Goal: Task Accomplishment & Management: Complete application form

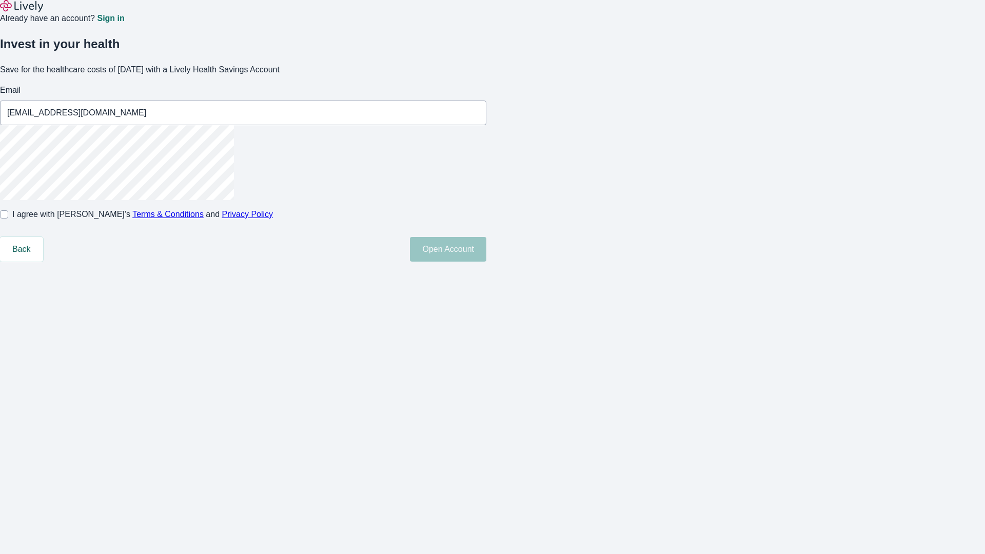
click at [8, 218] on input "I agree with Lively’s Terms & Conditions and Privacy Policy" at bounding box center [4, 214] width 8 height 8
checkbox input "true"
click at [486, 262] on button "Open Account" at bounding box center [448, 249] width 76 height 25
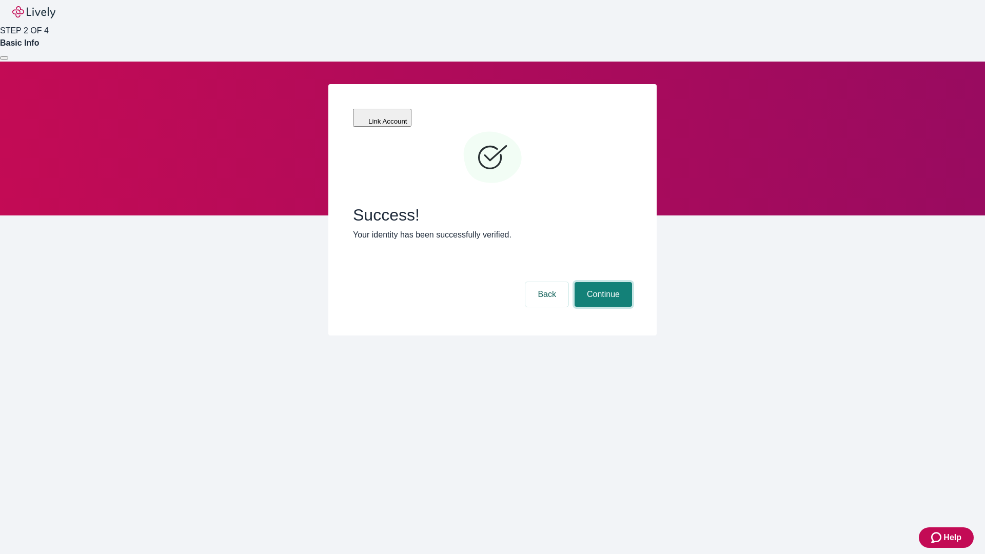
click at [602, 282] on button "Continue" at bounding box center [602, 294] width 57 height 25
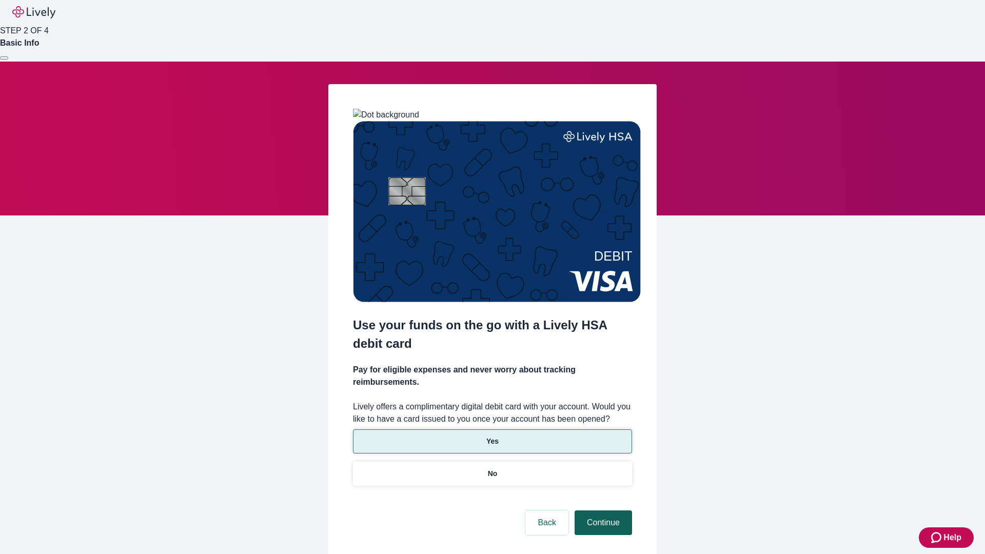
click at [492, 468] on p "No" at bounding box center [493, 473] width 10 height 11
click at [602, 510] on button "Continue" at bounding box center [602, 522] width 57 height 25
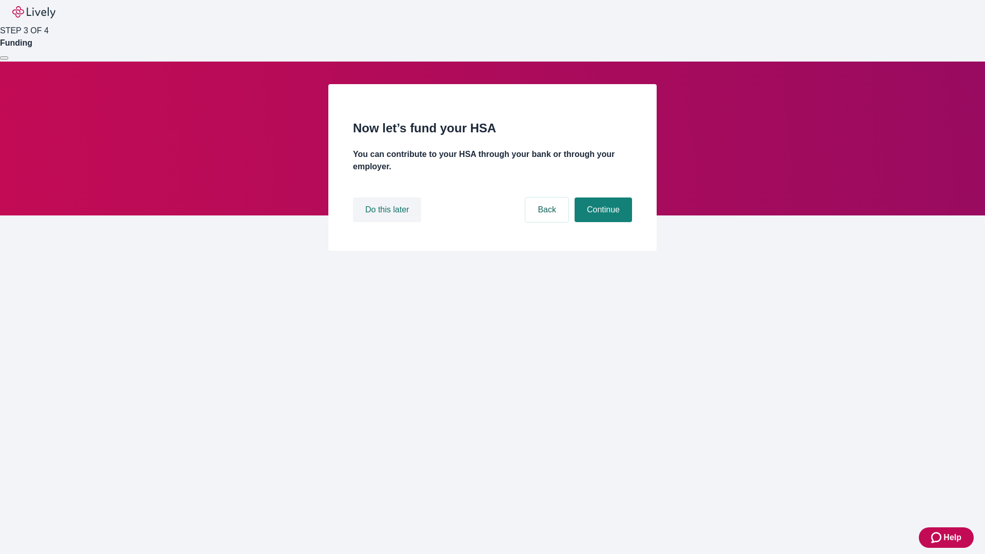
click at [388, 222] on button "Do this later" at bounding box center [387, 209] width 68 height 25
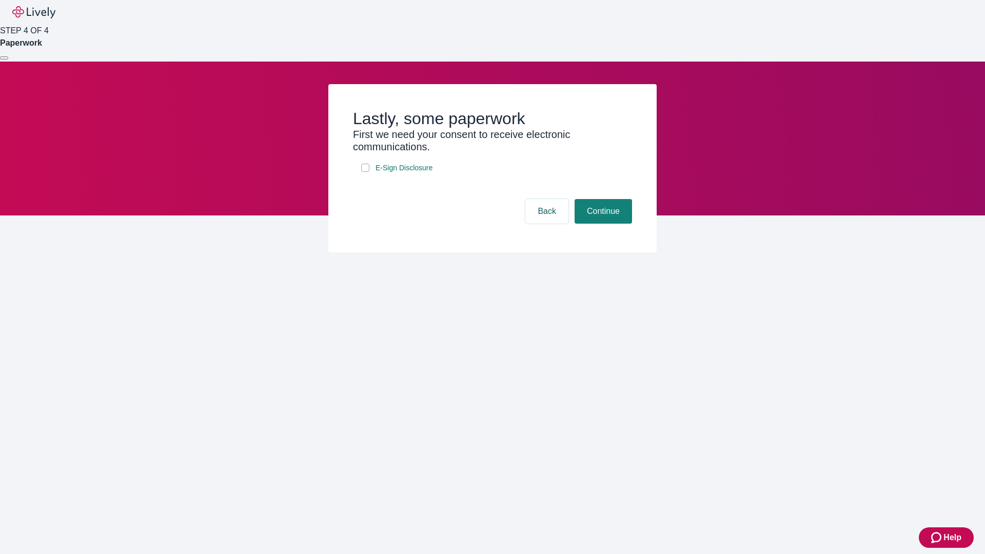
click at [365, 172] on input "E-Sign Disclosure" at bounding box center [365, 168] width 8 height 8
checkbox input "true"
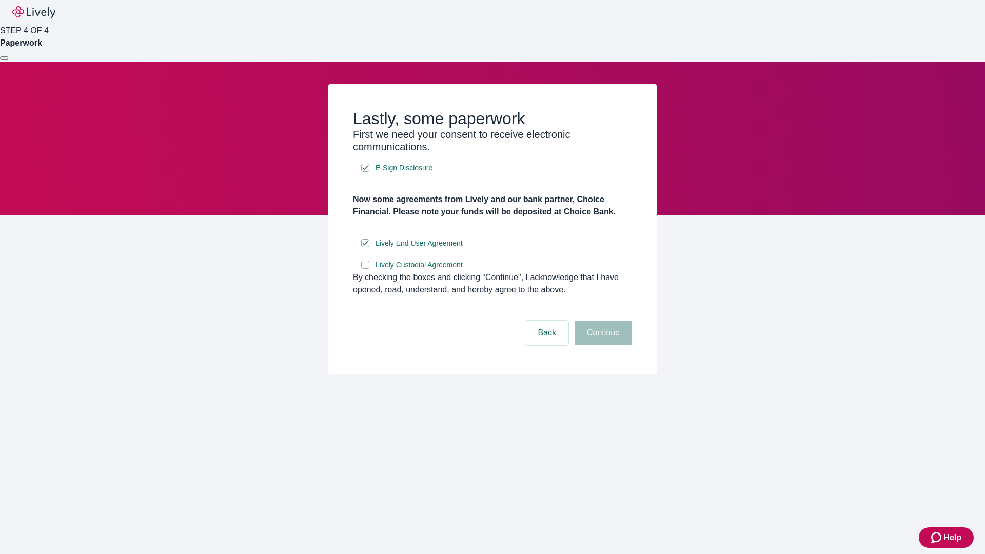
click at [365, 269] on input "Lively Custodial Agreement" at bounding box center [365, 265] width 8 height 8
checkbox input "true"
click at [602, 345] on button "Continue" at bounding box center [602, 333] width 57 height 25
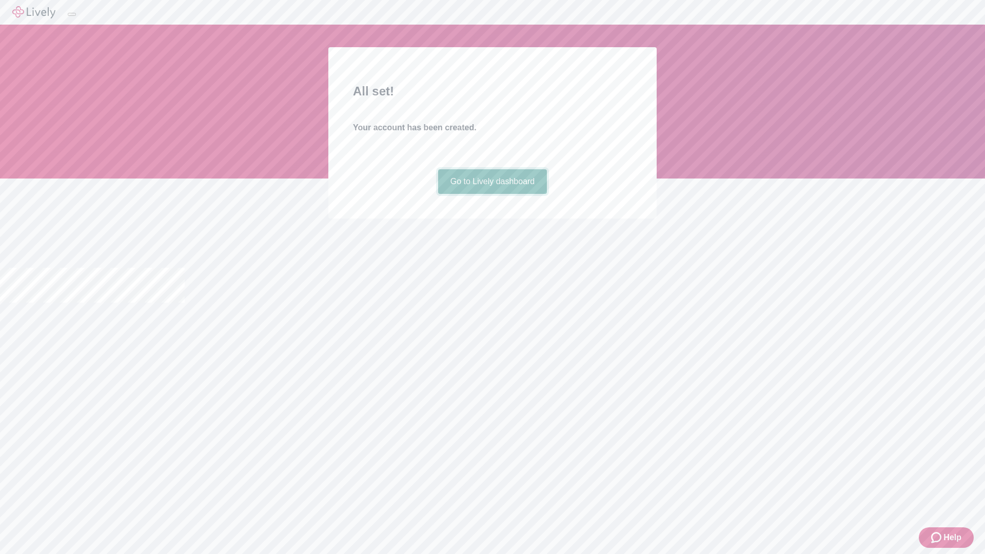
click at [492, 194] on link "Go to Lively dashboard" at bounding box center [492, 181] width 109 height 25
